Goal: Information Seeking & Learning: Learn about a topic

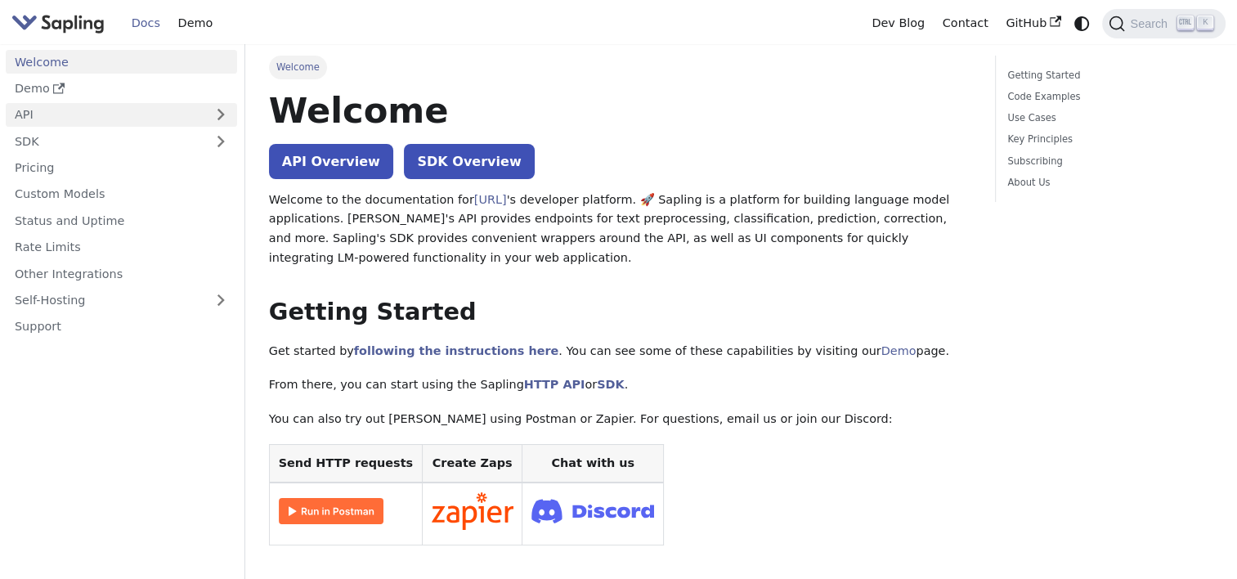
click at [69, 112] on link "API" at bounding box center [105, 115] width 199 height 24
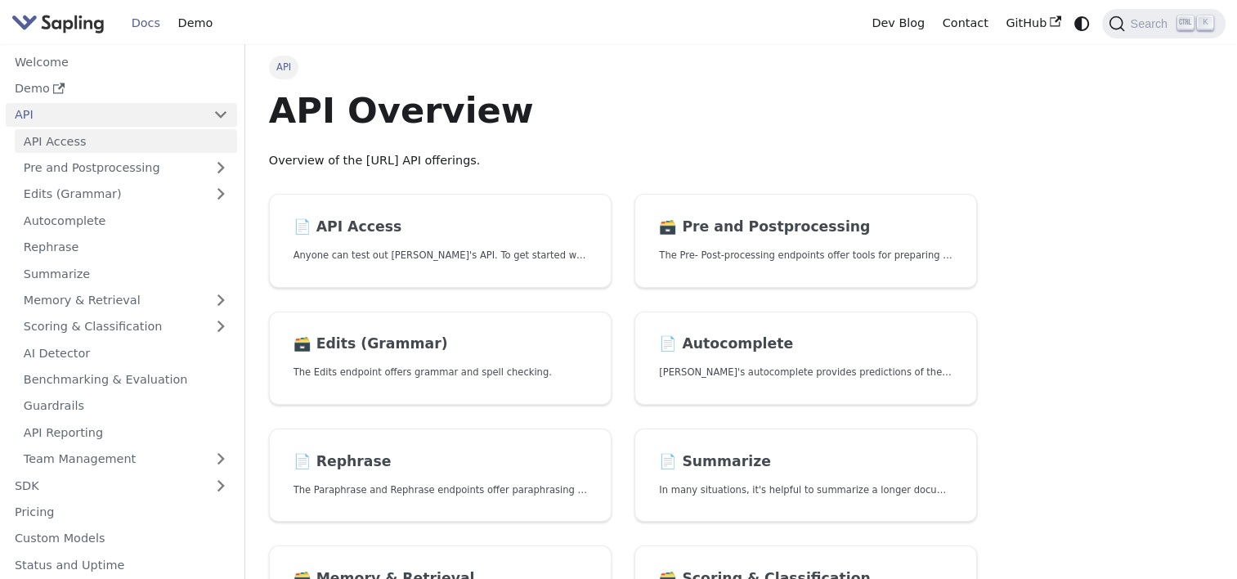
click at [60, 139] on link "API Access" at bounding box center [126, 141] width 222 height 24
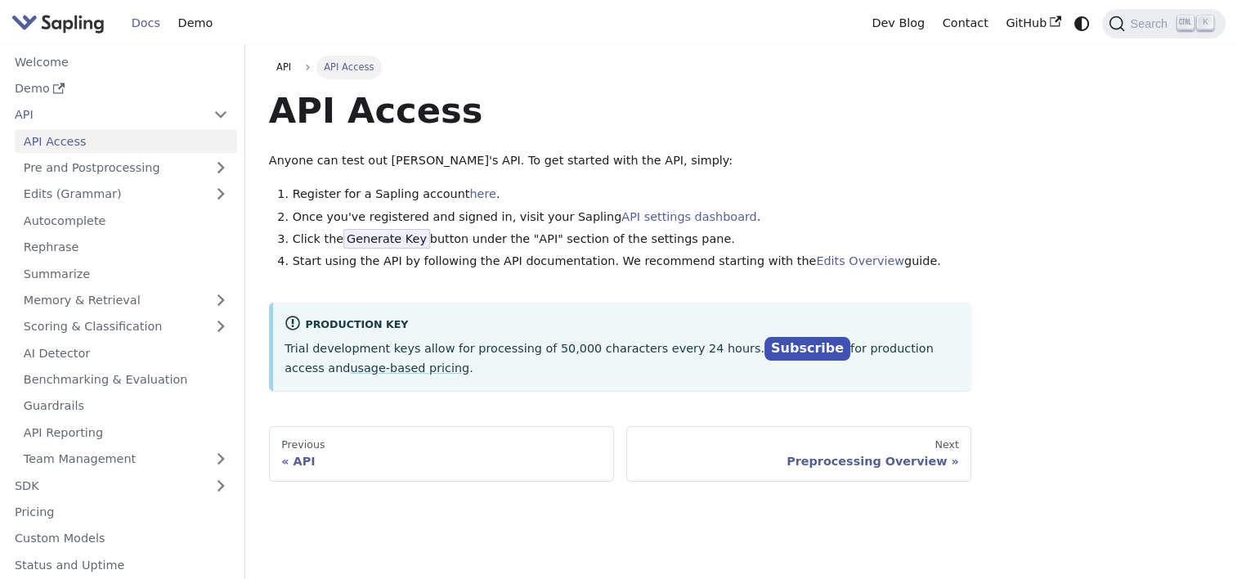
click at [383, 235] on span "Generate Key" at bounding box center [386, 239] width 87 height 20
click at [651, 216] on link "API settings dashboard" at bounding box center [688, 216] width 135 height 13
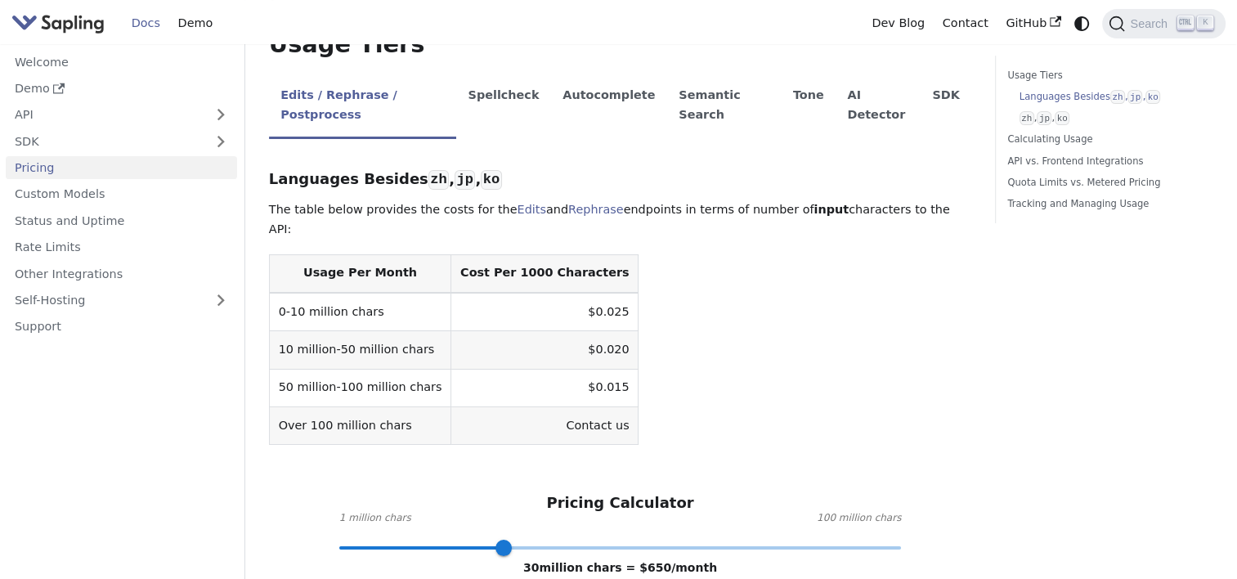
scroll to position [409, 0]
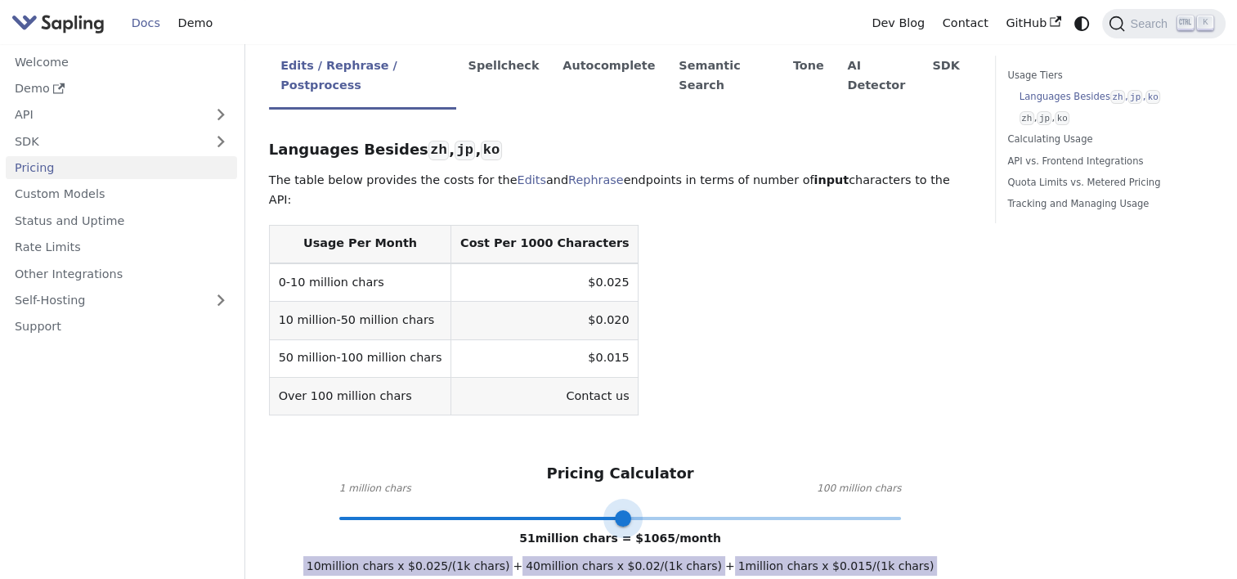
drag, startPoint x: 508, startPoint y: 457, endPoint x: 621, endPoint y: 459, distance: 112.8
click at [621, 510] on span at bounding box center [623, 518] width 16 height 16
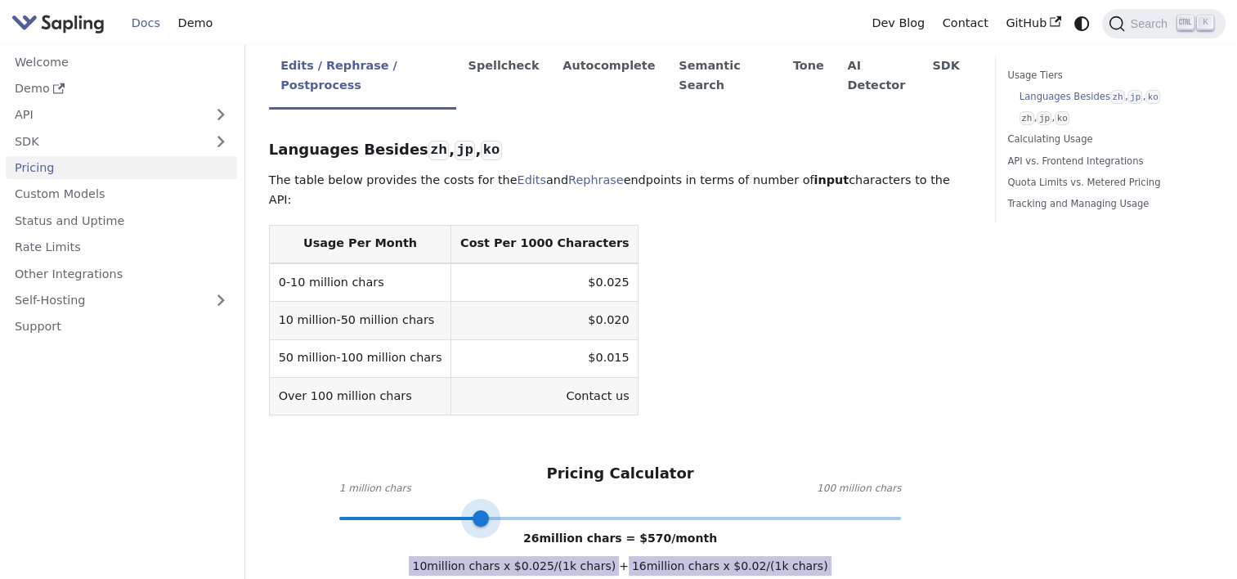
drag, startPoint x: 621, startPoint y: 459, endPoint x: 481, endPoint y: 455, distance: 139.8
click at [481, 510] on span at bounding box center [480, 518] width 16 height 16
type input "1"
drag, startPoint x: 426, startPoint y: 450, endPoint x: 327, endPoint y: 445, distance: 99.0
click at [327, 464] on div "Pricing Calculator 1 million chars 100 million chars 16 million chars = $ 370 /…" at bounding box center [620, 490] width 702 height 53
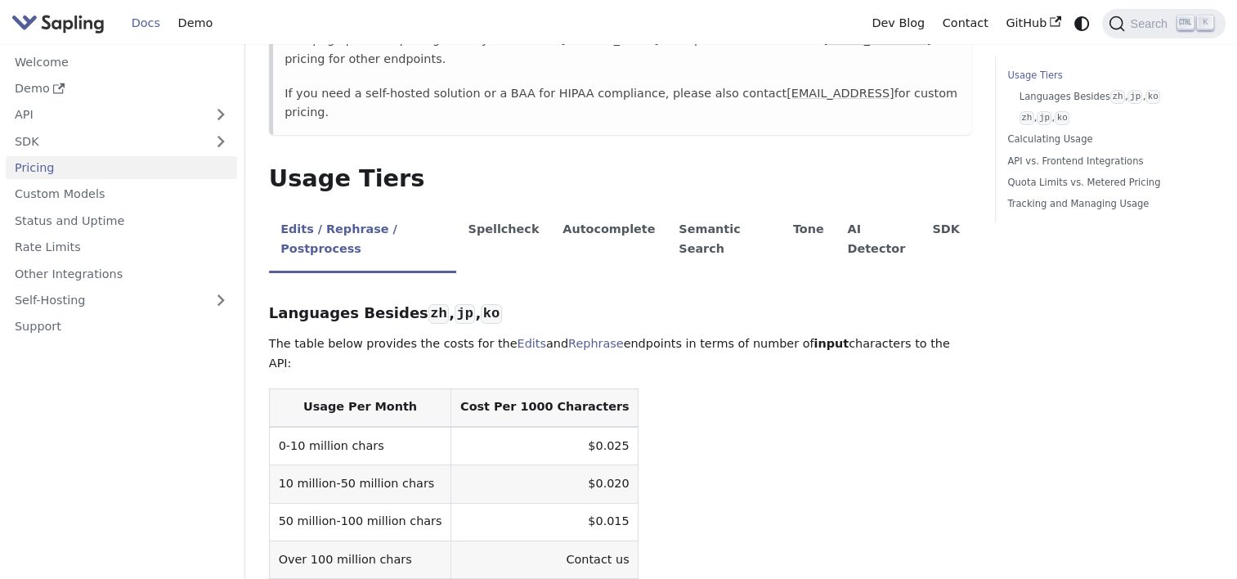
scroll to position [163, 0]
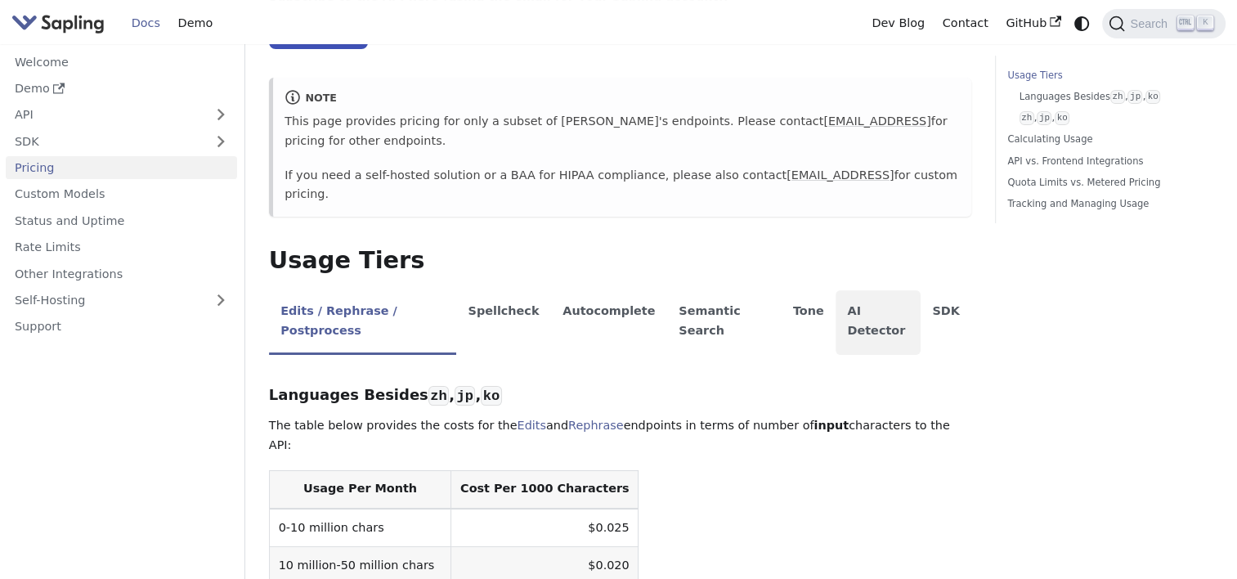
click at [835, 294] on li "AI Detector" at bounding box center [877, 322] width 85 height 65
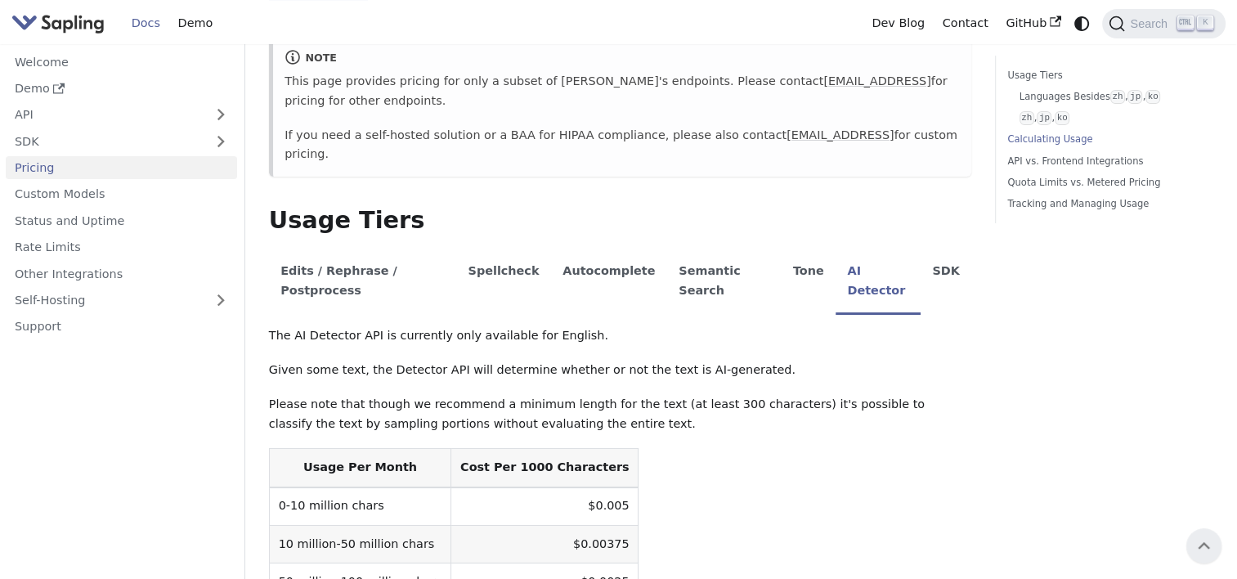
scroll to position [0, 0]
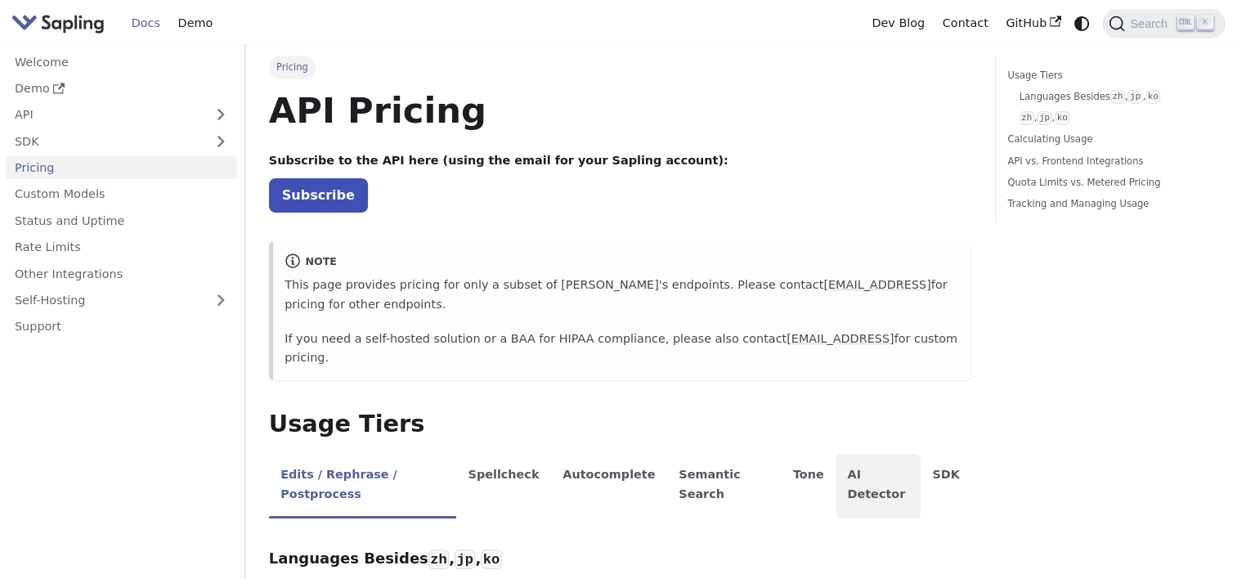
drag, startPoint x: 839, startPoint y: 459, endPoint x: 817, endPoint y: 442, distance: 27.3
click at [839, 459] on li "AI Detector" at bounding box center [877, 486] width 85 height 65
